Goal: Task Accomplishment & Management: Complete application form

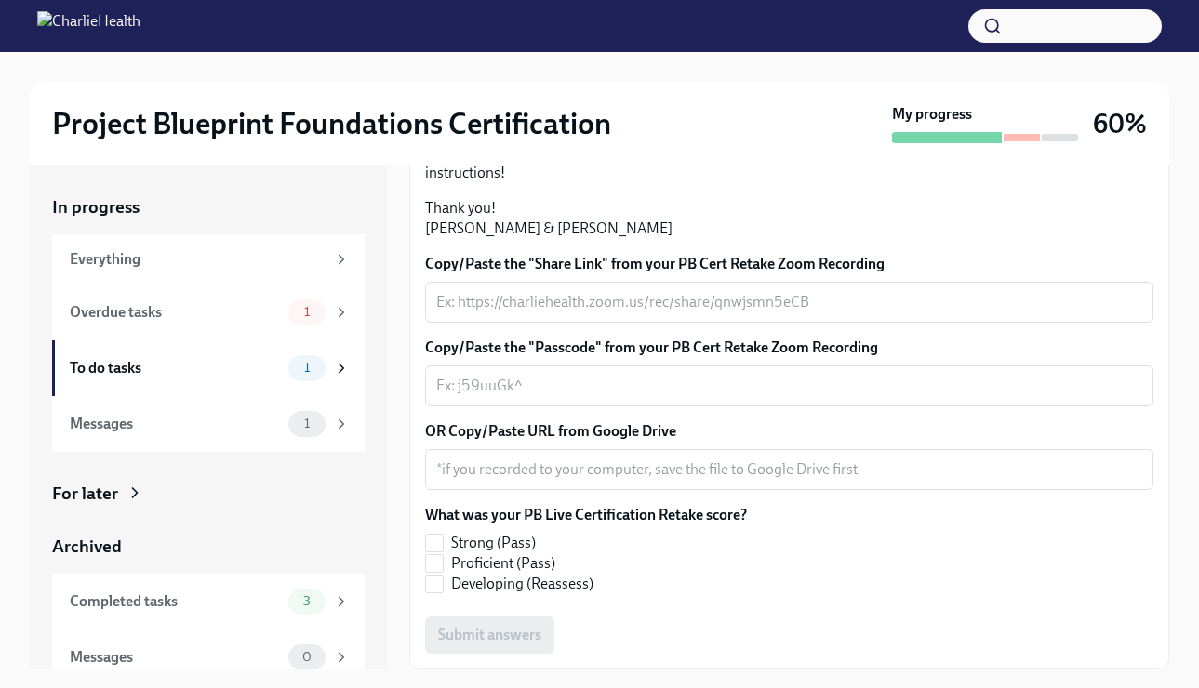
scroll to position [528, 0]
click at [443, 560] on span at bounding box center [434, 563] width 19 height 19
click at [443, 560] on input "Proficient (Pass)" at bounding box center [434, 563] width 17 height 17
checkbox input "true"
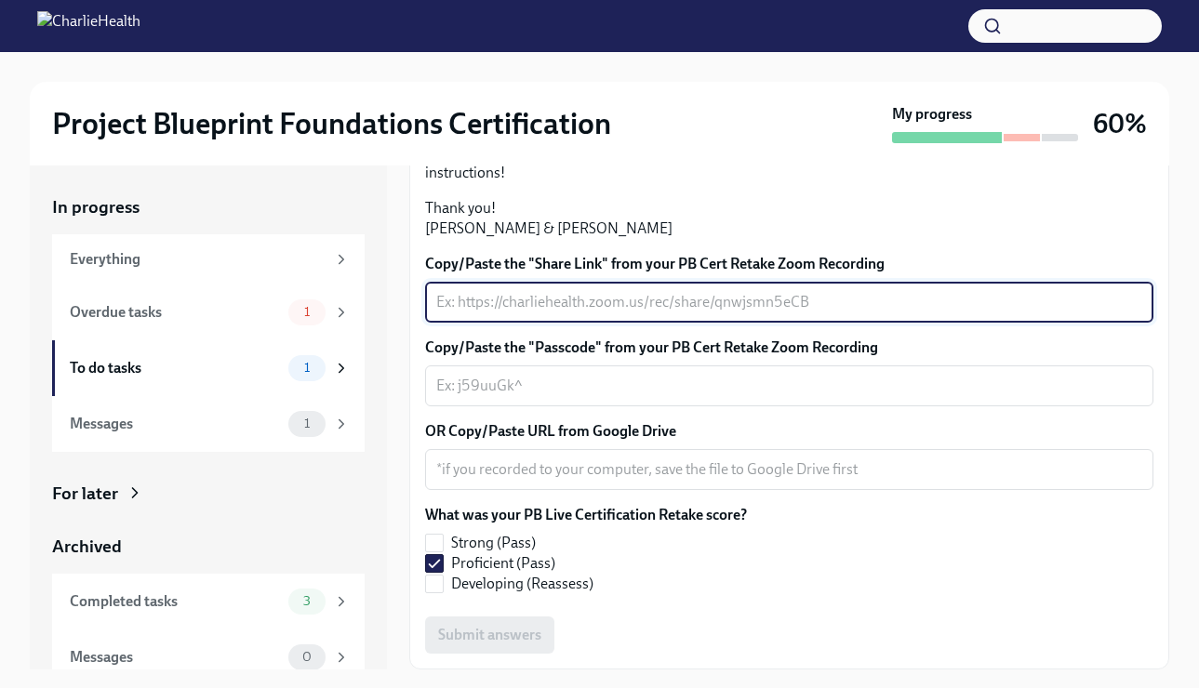
click at [542, 313] on textarea "Copy/Paste the "Share Link" from your PB Cert Retake Zoom Recording" at bounding box center [789, 302] width 706 height 22
paste textarea "[URL][DOMAIN_NAME]"
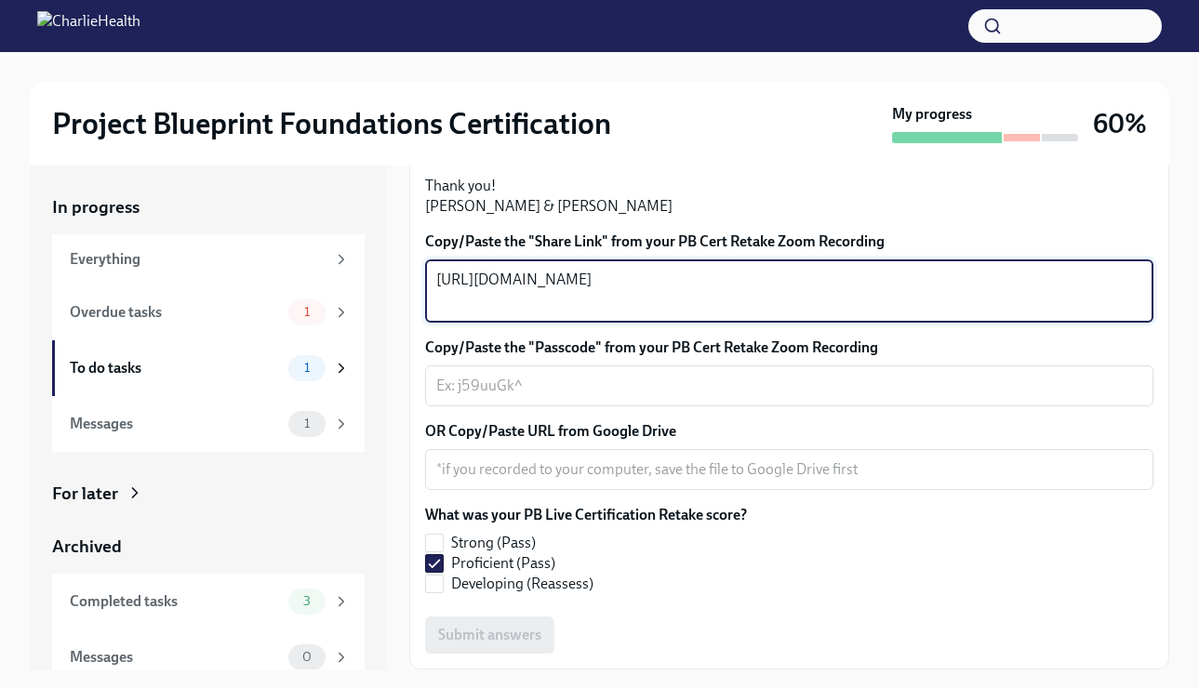
scroll to position [522, 0]
type textarea "[URL][DOMAIN_NAME]"
click at [529, 397] on textarea "Copy/Paste the "Passcode" from your PB Cert Retake Zoom Recording" at bounding box center [789, 386] width 706 height 22
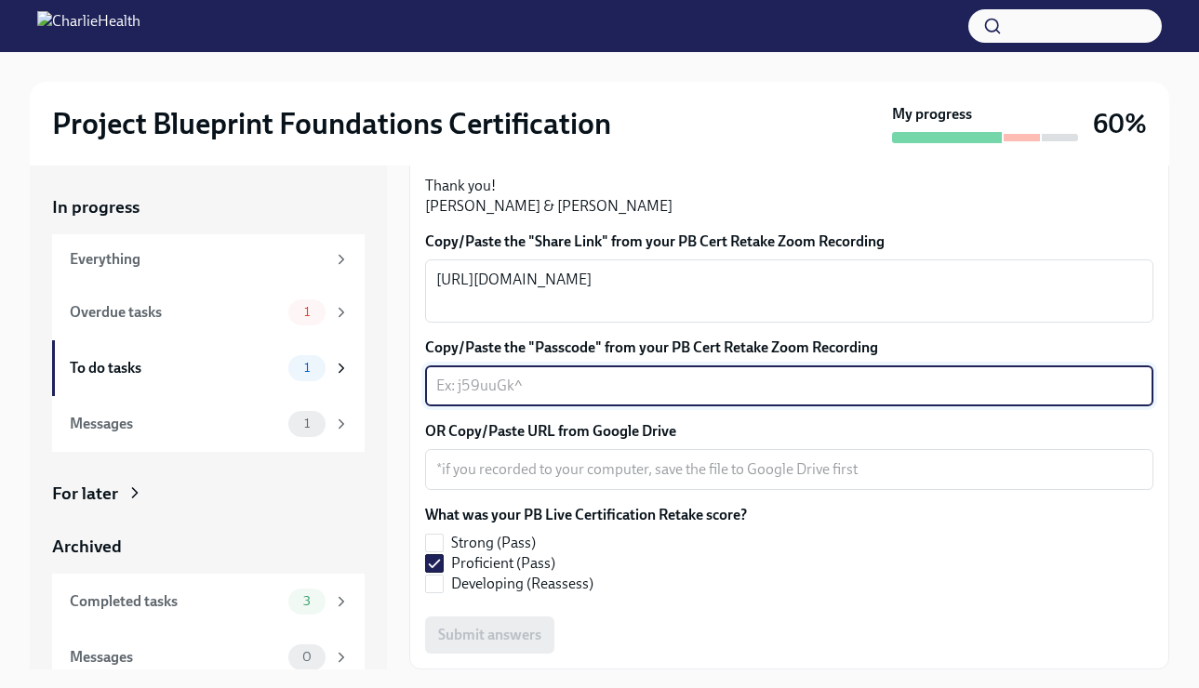
paste textarea "=#G4r#Xt"
type textarea "=#G4r#Xt"
click at [593, 535] on label "Strong (Pass)" at bounding box center [578, 543] width 307 height 20
click at [443, 535] on input "Strong (Pass)" at bounding box center [434, 543] width 17 height 17
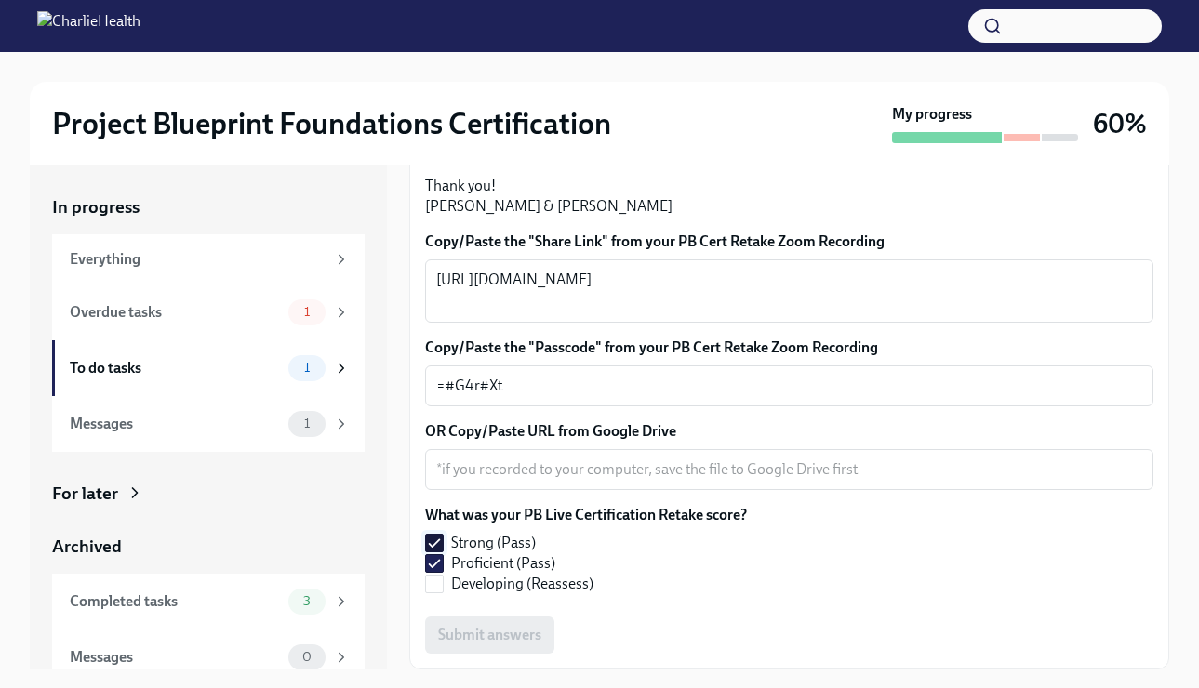
click at [456, 546] on span "Strong (Pass)" at bounding box center [493, 543] width 85 height 20
click at [443, 546] on input "Strong (Pass)" at bounding box center [434, 543] width 17 height 17
checkbox input "false"
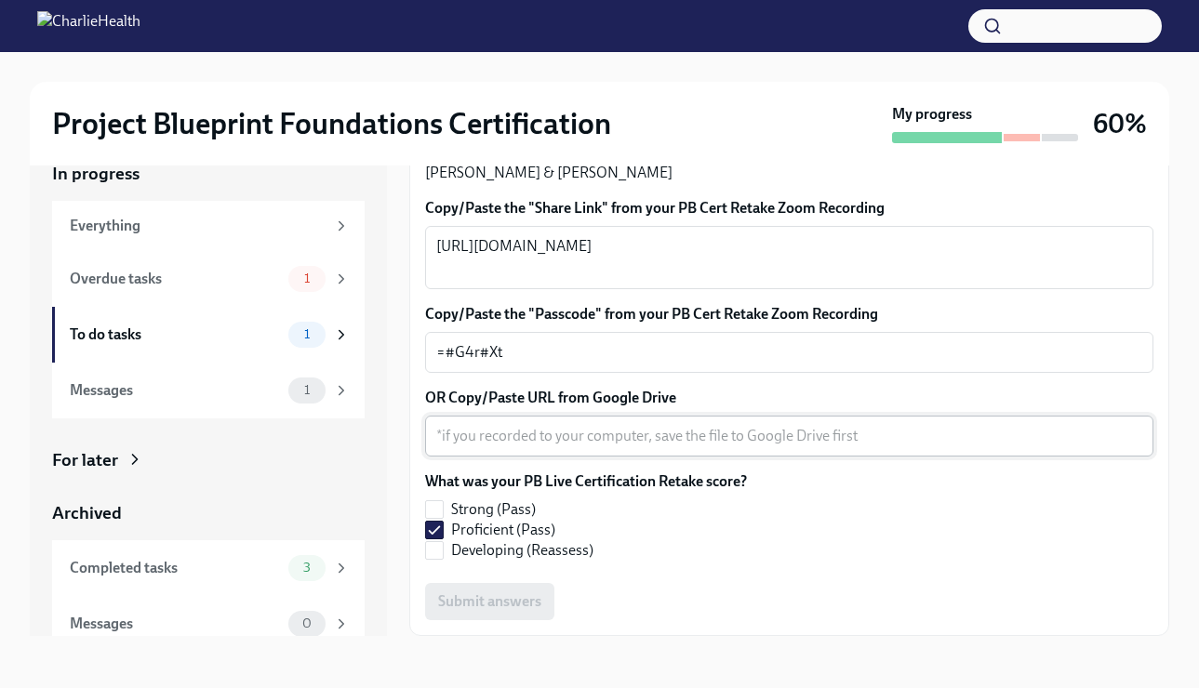
click at [555, 443] on textarea "OR Copy/Paste URL from Google Drive" at bounding box center [789, 436] width 706 height 22
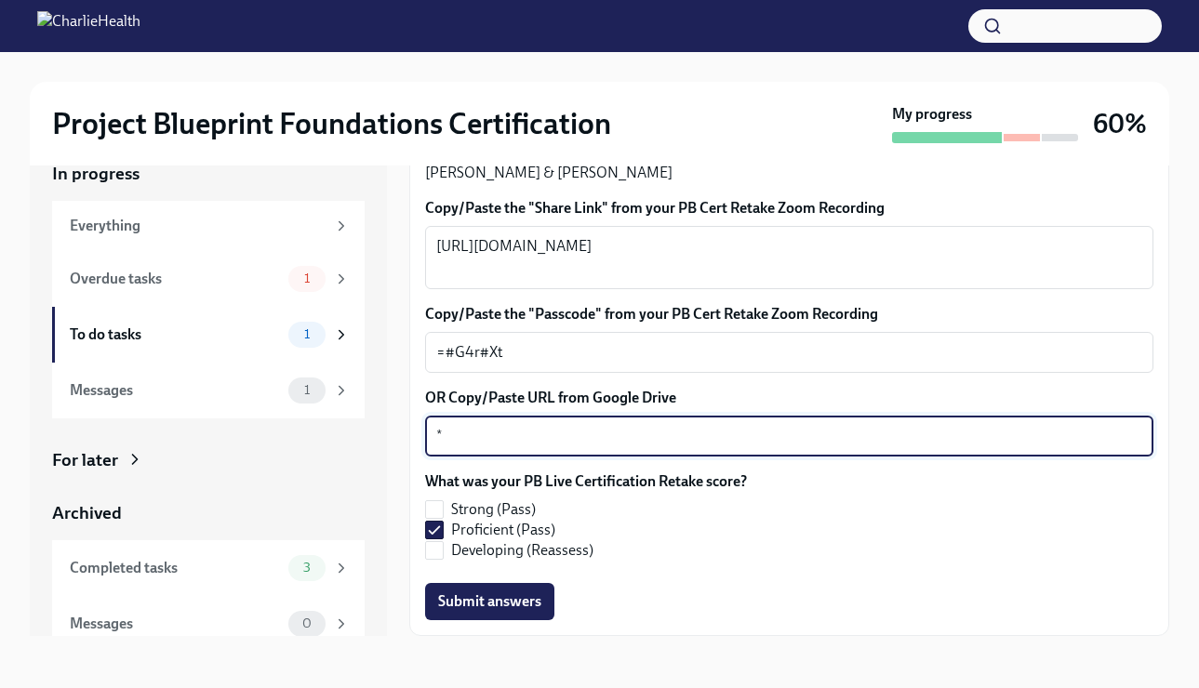
type textarea "*"
click at [633, 562] on div "What was your PB Live Certification Retake score? Strong (Pass) Proficient (Pas…" at bounding box center [789, 520] width 728 height 97
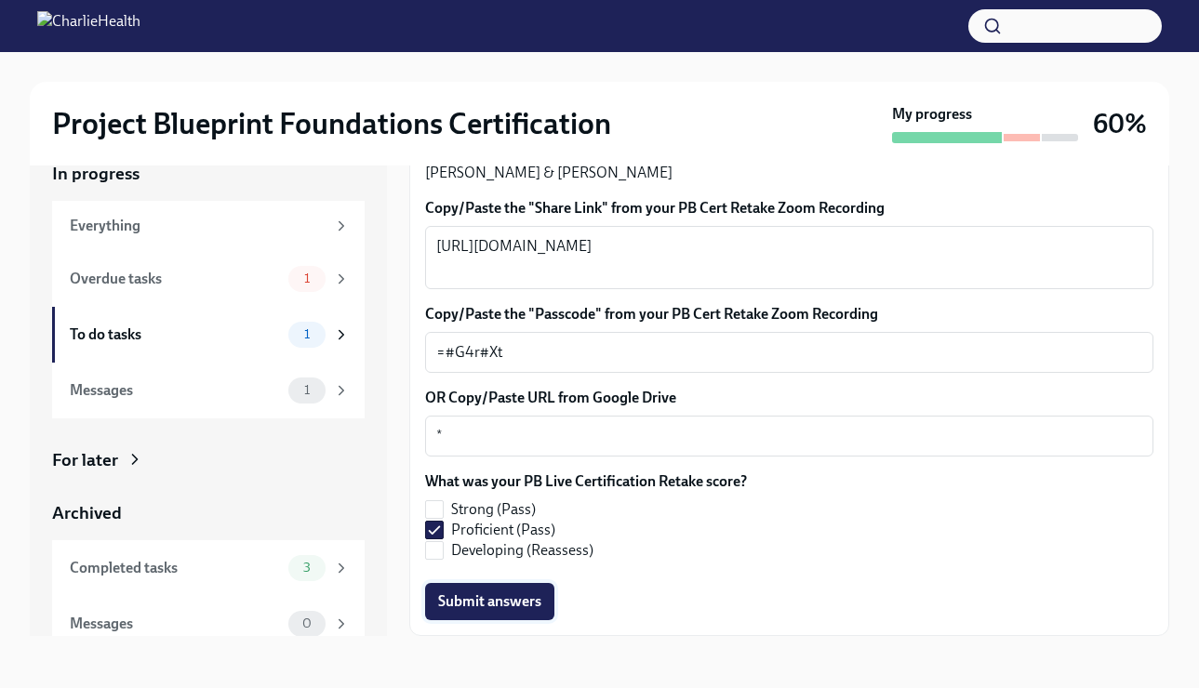
click at [490, 612] on button "Submit answers" at bounding box center [489, 601] width 129 height 37
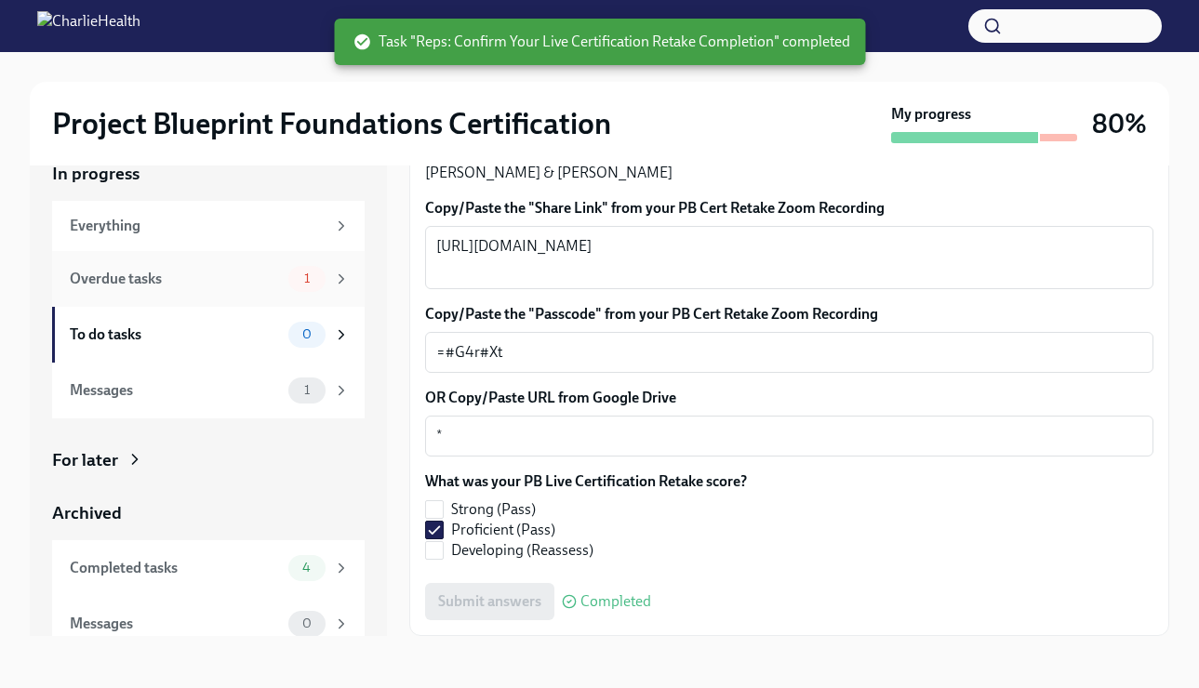
click at [267, 273] on div "Overdue tasks" at bounding box center [175, 279] width 211 height 20
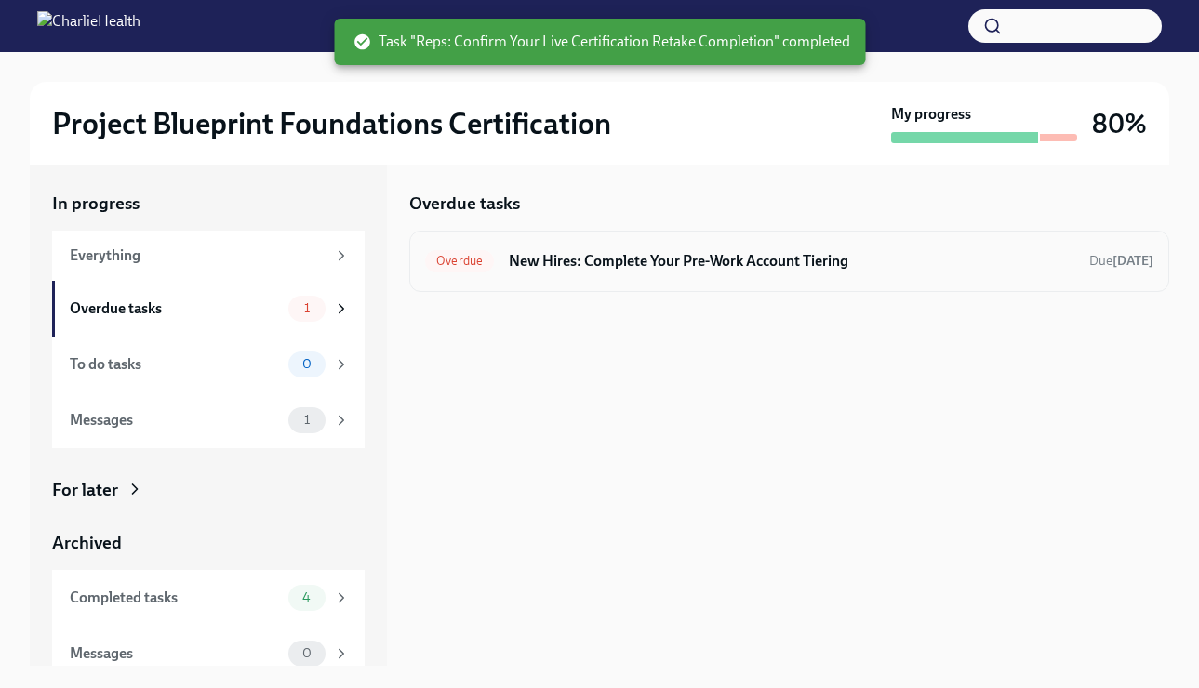
click at [638, 273] on div "Overdue New Hires: Complete Your Pre-Work Account Tiering Due [DATE]" at bounding box center [789, 262] width 728 height 30
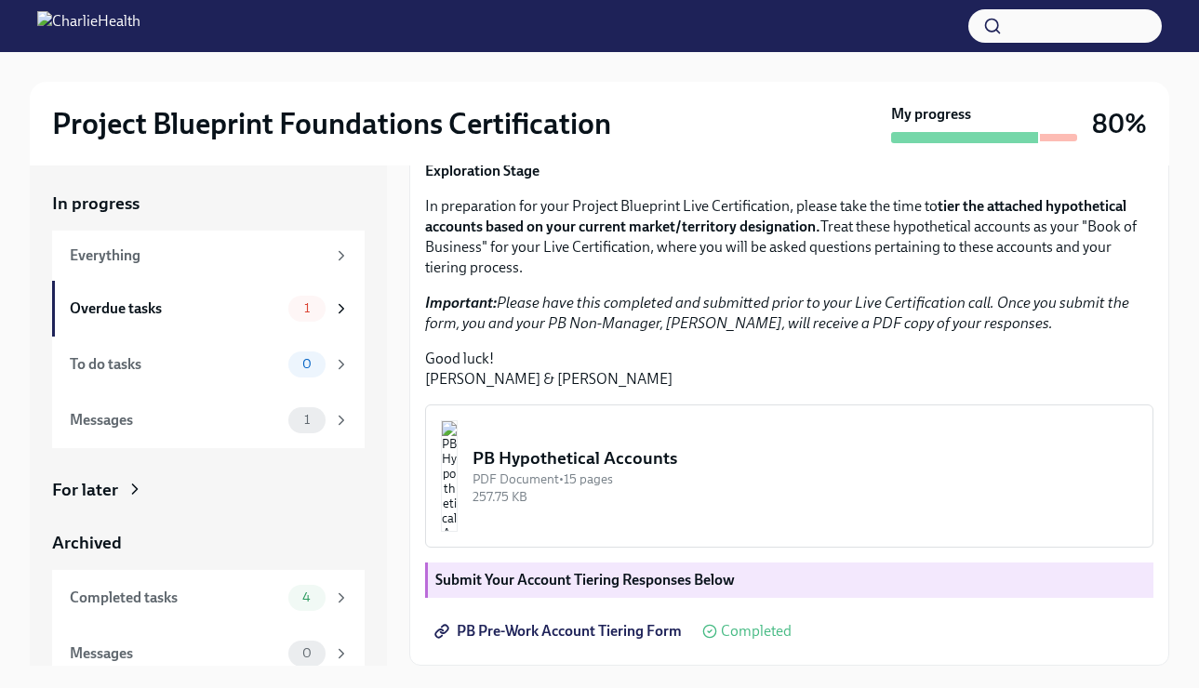
scroll to position [33, 0]
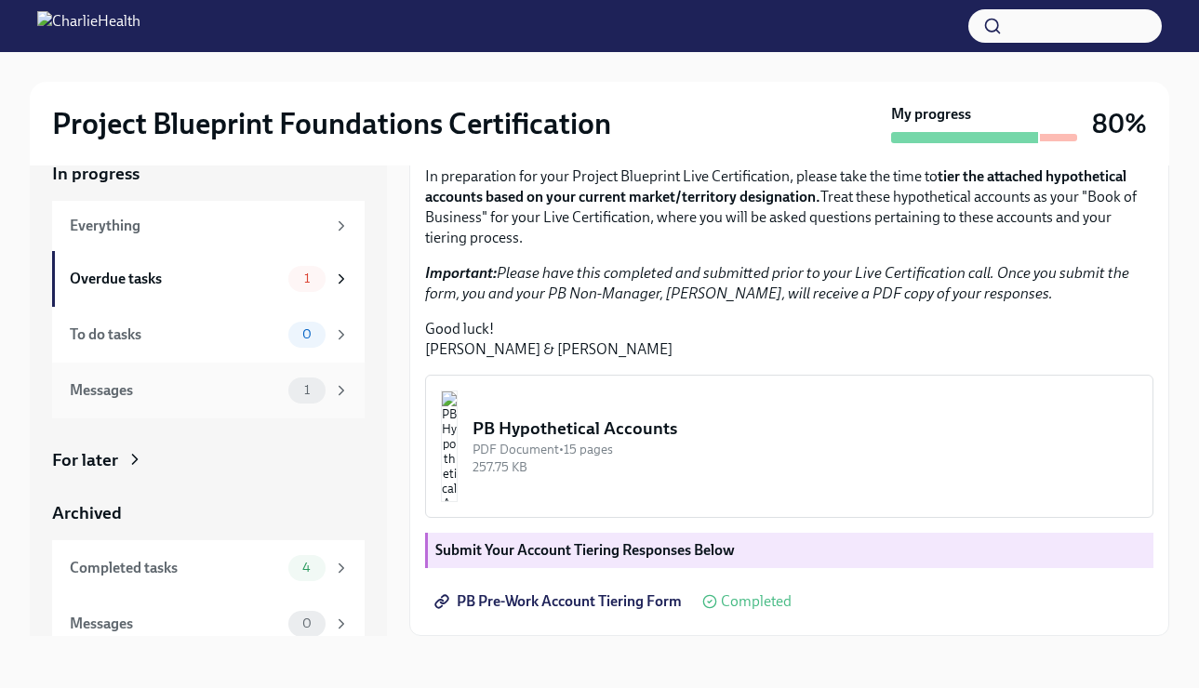
click at [268, 384] on div "Messages" at bounding box center [175, 390] width 211 height 20
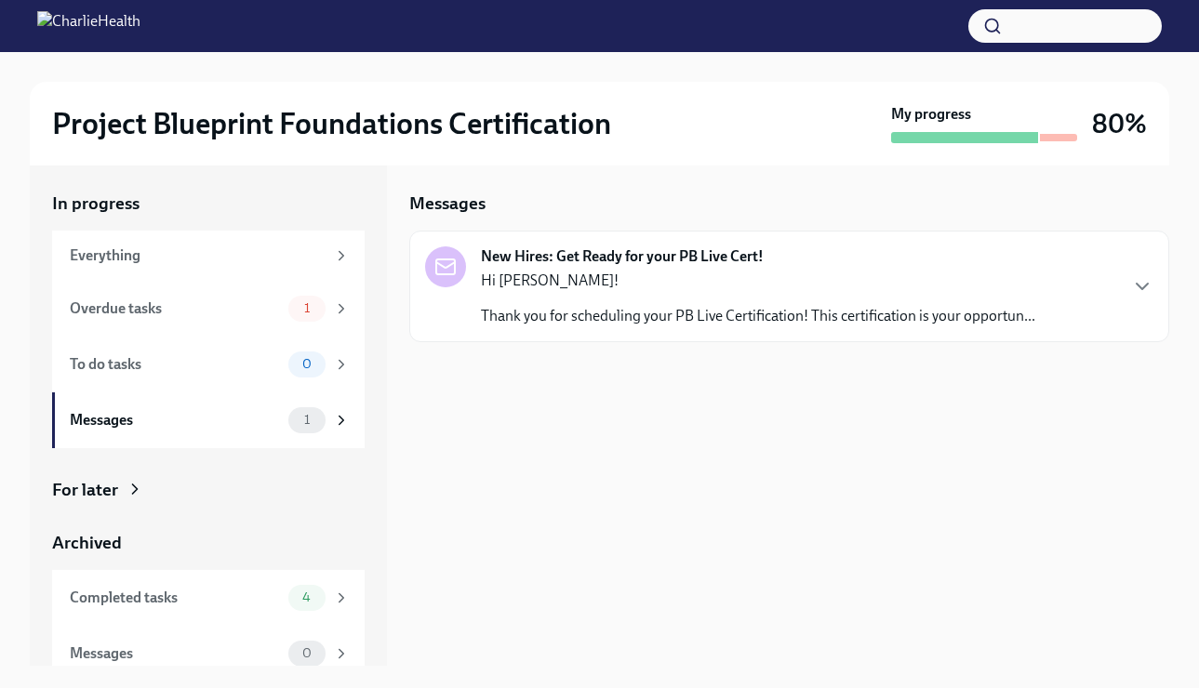
scroll to position [4, 0]
click at [579, 304] on div "Hi [PERSON_NAME]! Thank you for scheduling your PB Live Certification! This cer…" at bounding box center [758, 299] width 554 height 56
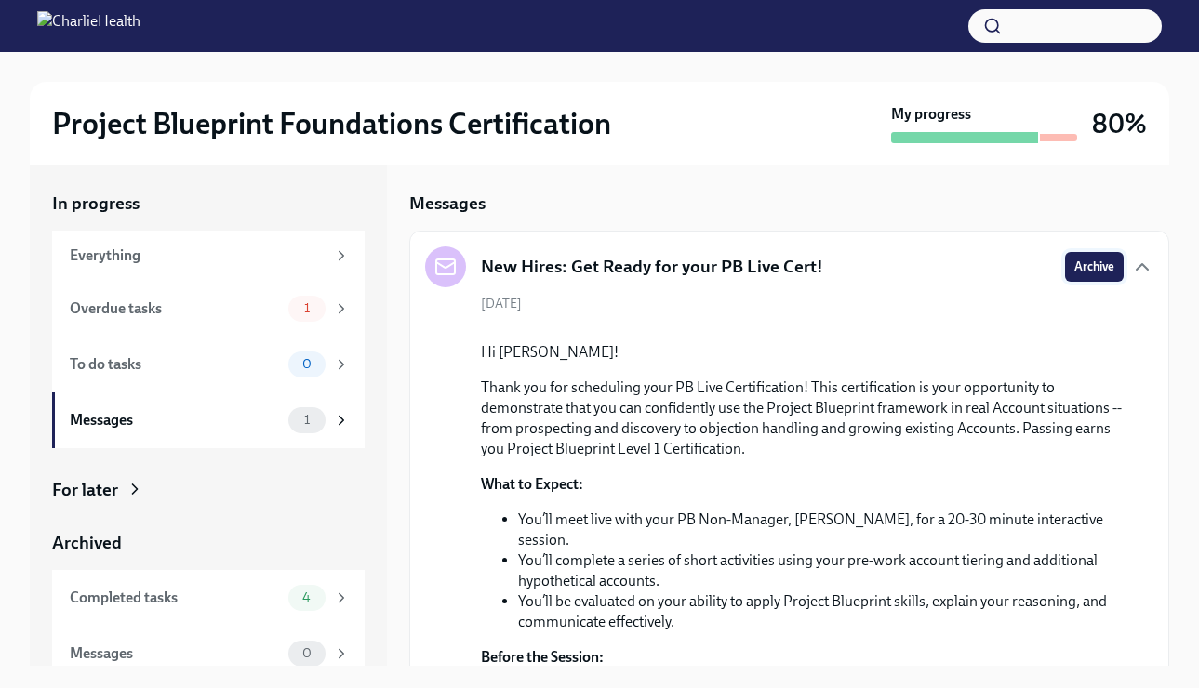
click at [1087, 268] on span "Archive" at bounding box center [1094, 267] width 40 height 19
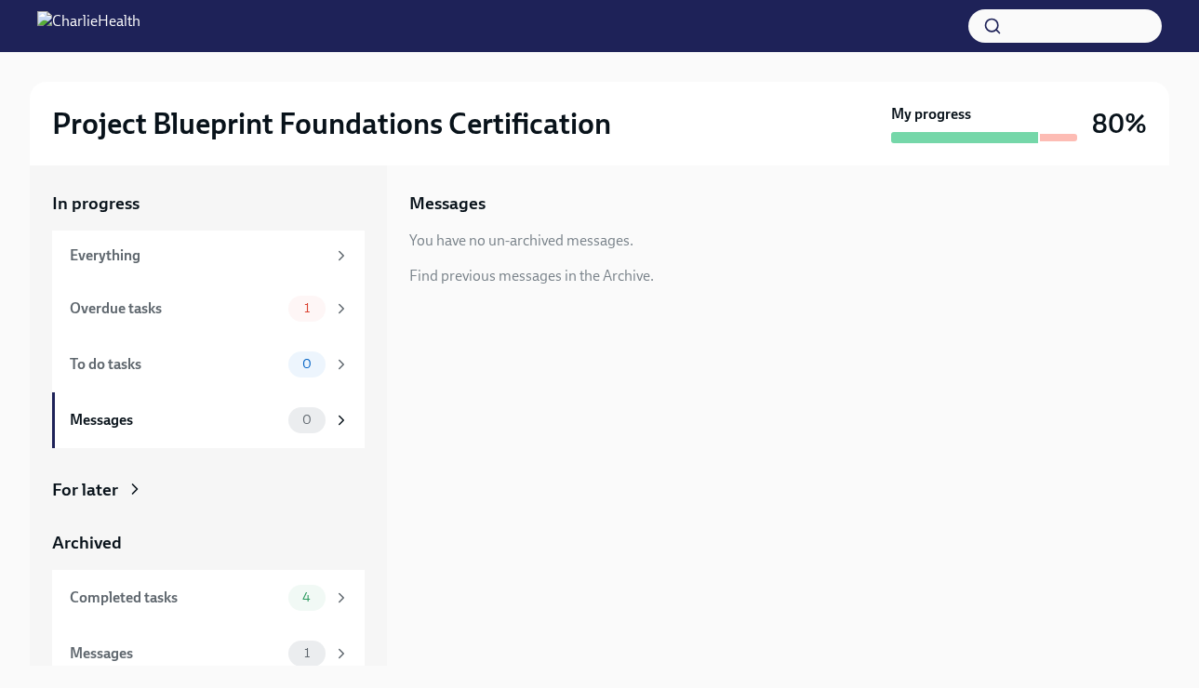
click at [1066, 136] on div at bounding box center [1058, 137] width 37 height 7
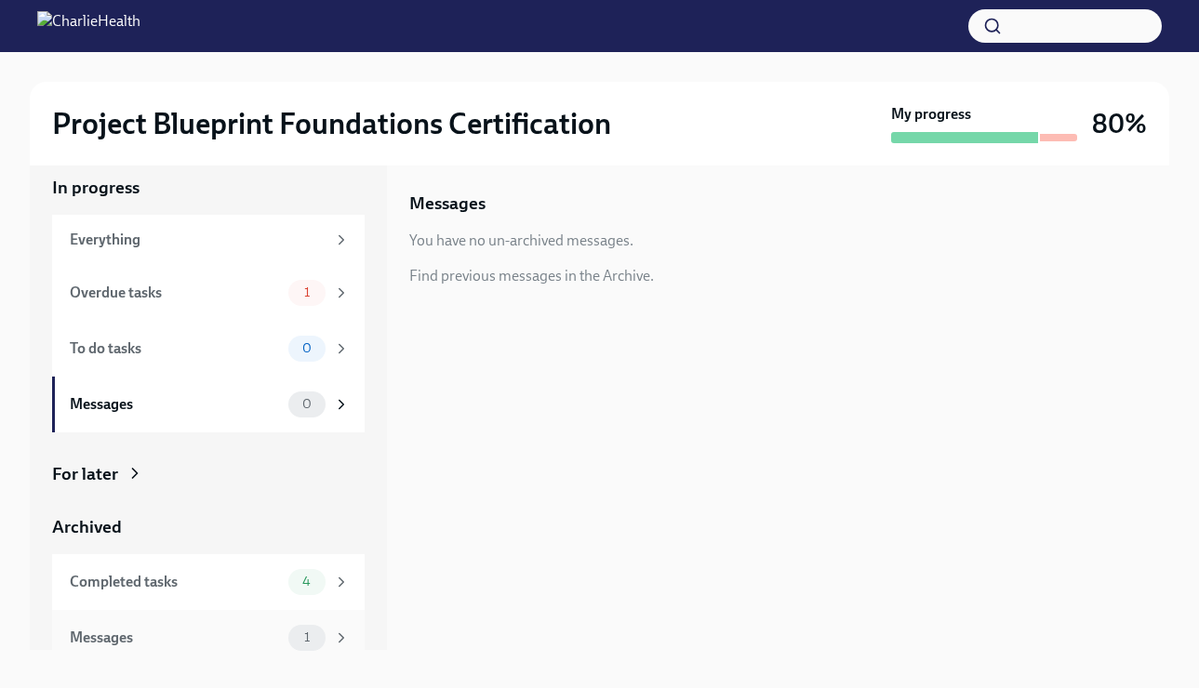
click at [127, 643] on div "Messages" at bounding box center [175, 638] width 211 height 20
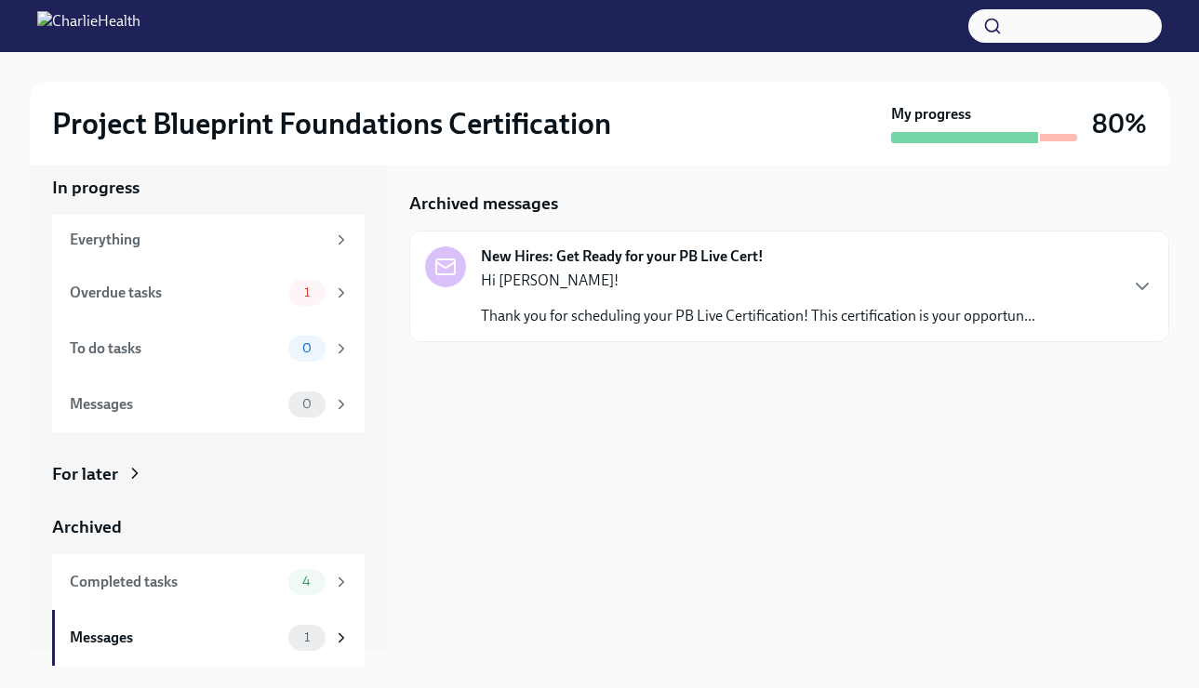
click at [113, 470] on div "For later" at bounding box center [85, 474] width 66 height 24
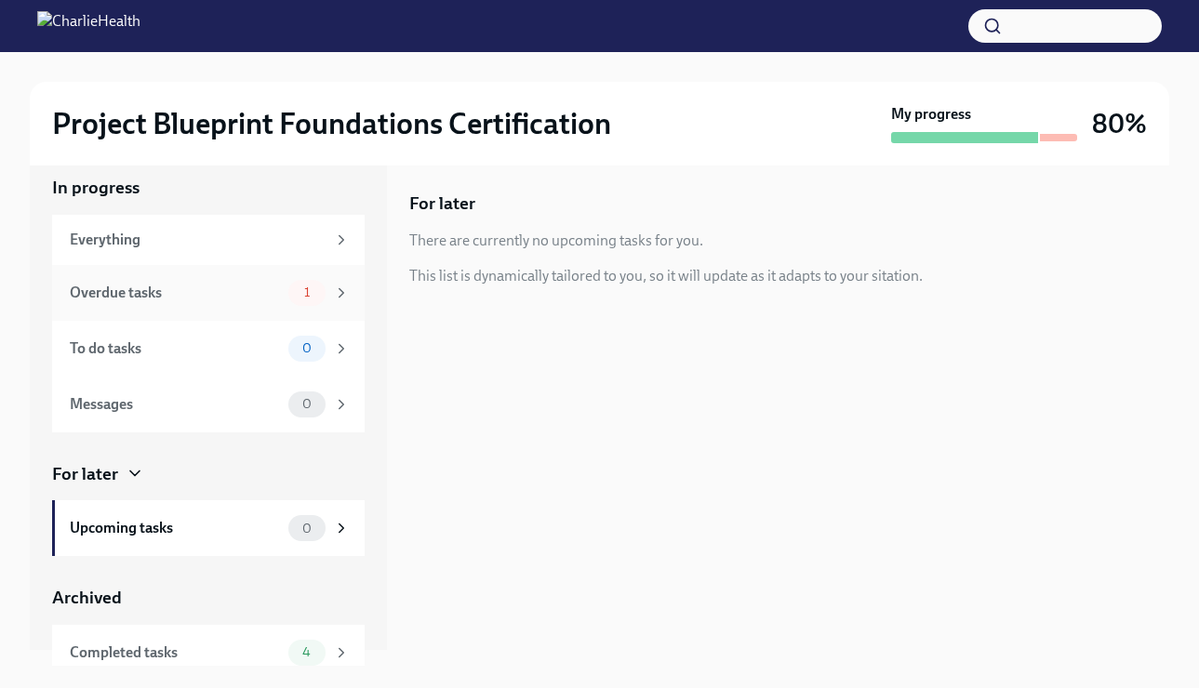
click at [177, 287] on div "Overdue tasks" at bounding box center [175, 293] width 211 height 20
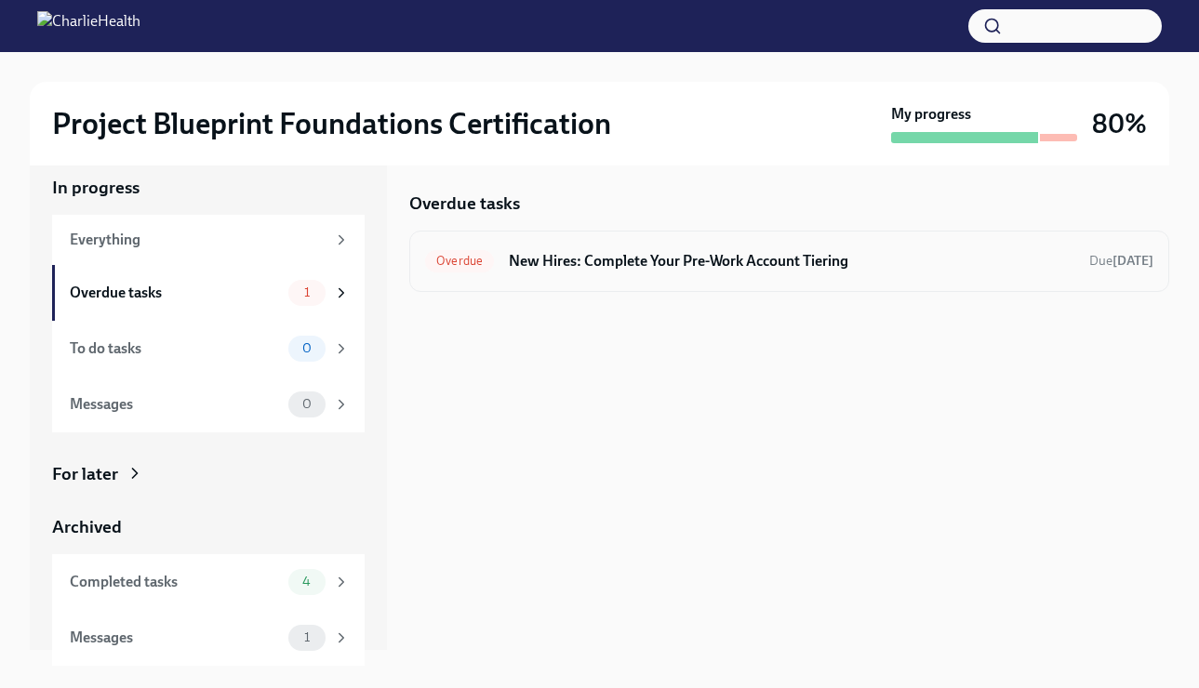
click at [446, 265] on span "Overdue" at bounding box center [459, 261] width 69 height 14
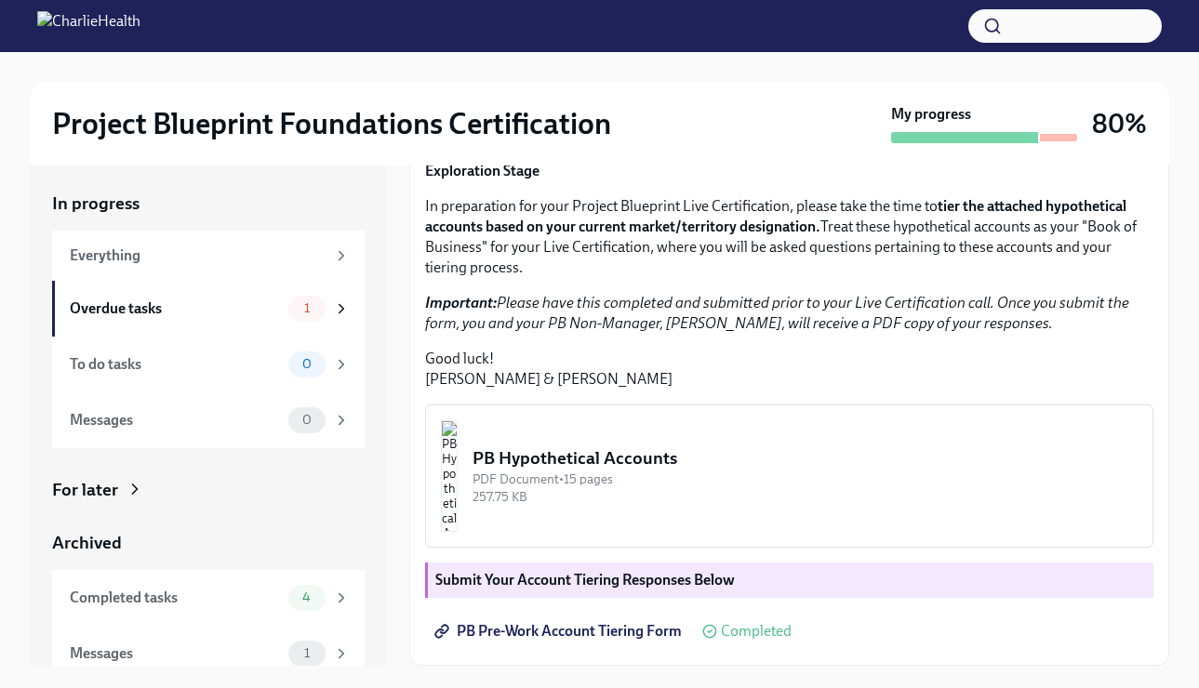
scroll to position [409, 0]
drag, startPoint x: 573, startPoint y: 446, endPoint x: 625, endPoint y: 639, distance: 200.4
click at [625, 639] on span "PB Pre-Work Account Tiering Form" at bounding box center [560, 631] width 244 height 19
